Goal: Transaction & Acquisition: Purchase product/service

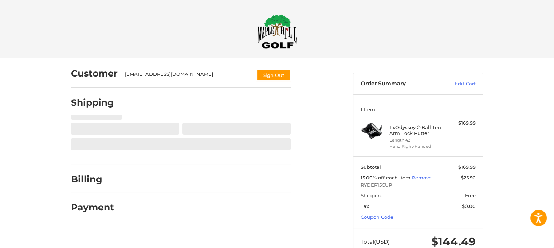
select select "**"
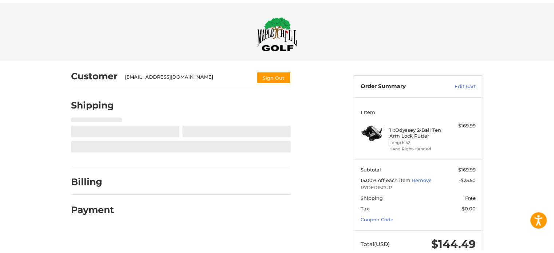
scroll to position [21, 0]
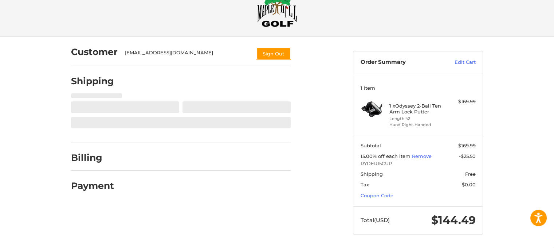
select select "**"
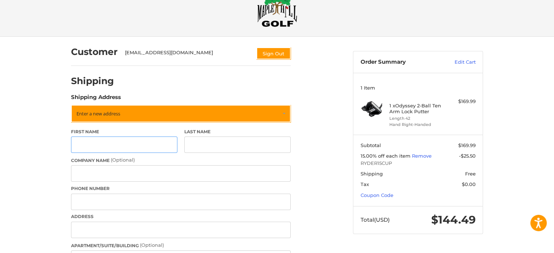
click at [110, 145] on input "First Name" at bounding box center [124, 145] width 106 height 16
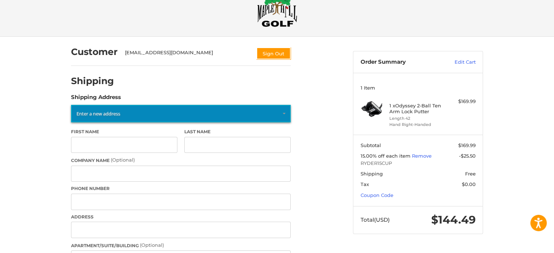
click at [141, 109] on link "Enter a new address" at bounding box center [181, 113] width 220 height 17
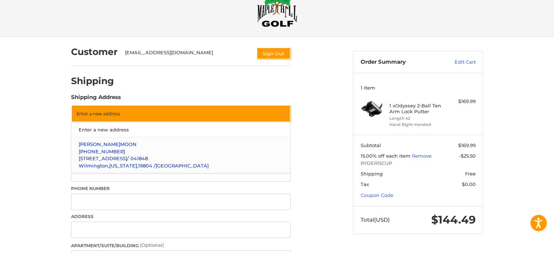
click at [129, 156] on span "/ 041848" at bounding box center [137, 159] width 21 height 6
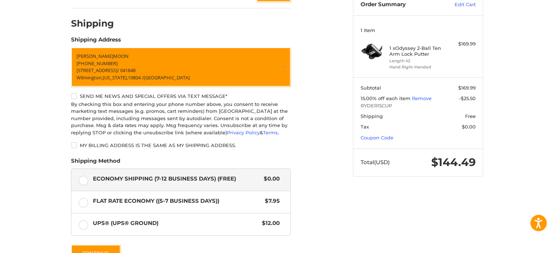
scroll to position [131, 0]
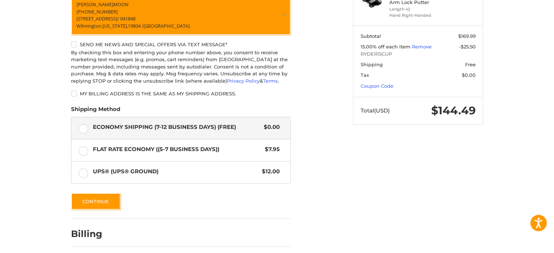
click at [110, 132] on div "Economy Shipping (7-12 Business Days) (Free) $0.00" at bounding box center [186, 127] width 187 height 10
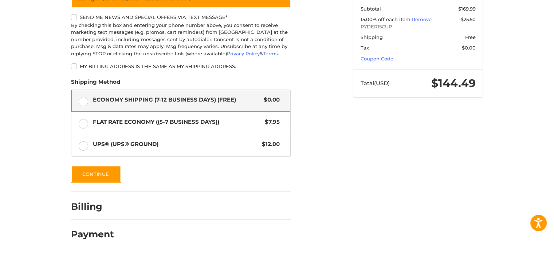
scroll to position [160, 0]
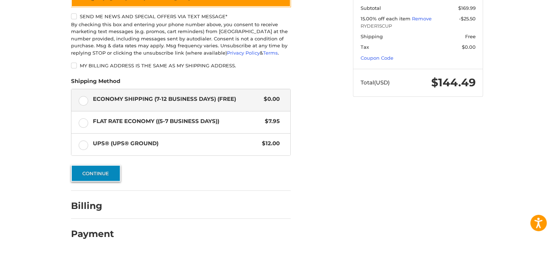
click at [89, 172] on button "Continue" at bounding box center [96, 173] width 50 height 17
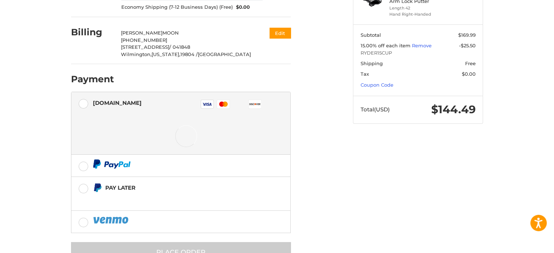
scroll to position [157, 0]
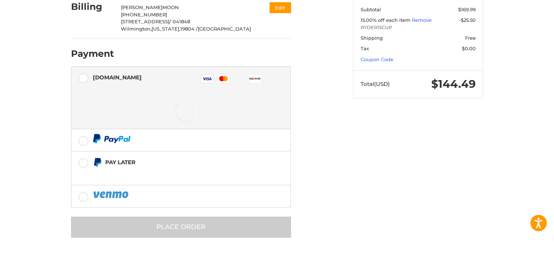
click at [92, 87] on label "[DOMAIN_NAME] Visa Master Amex Discover Diners Club JCB" at bounding box center [180, 80] width 219 height 26
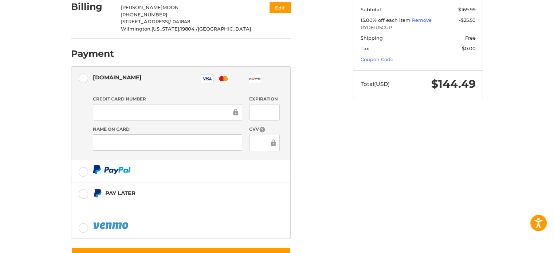
click at [129, 106] on div at bounding box center [167, 112] width 149 height 16
click at [32, 125] on div "Customer [EMAIL_ADDRESS][DOMAIN_NAME] Sign Out Shipping [PERSON_NAME] MOON [PHO…" at bounding box center [277, 92] width 554 height 383
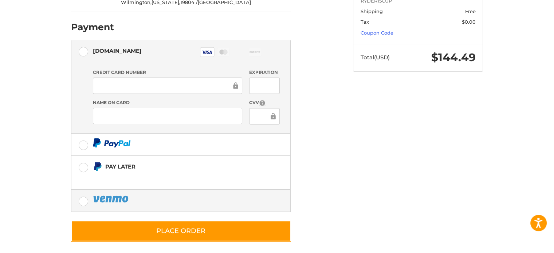
scroll to position [188, 0]
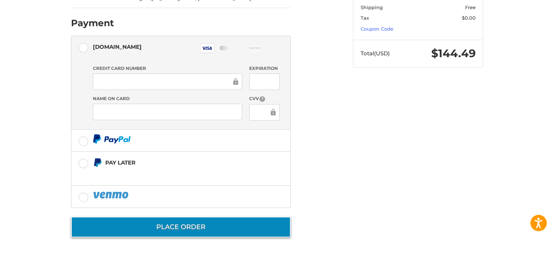
click at [192, 235] on button "Place Order" at bounding box center [181, 227] width 220 height 21
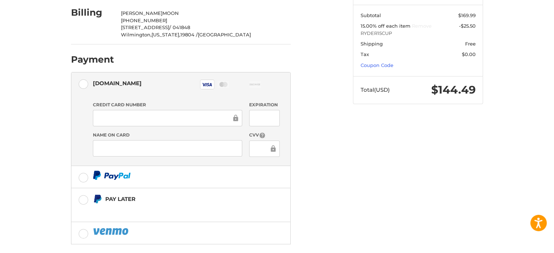
scroll to position [8, 0]
